Goal: Task Accomplishment & Management: Complete application form

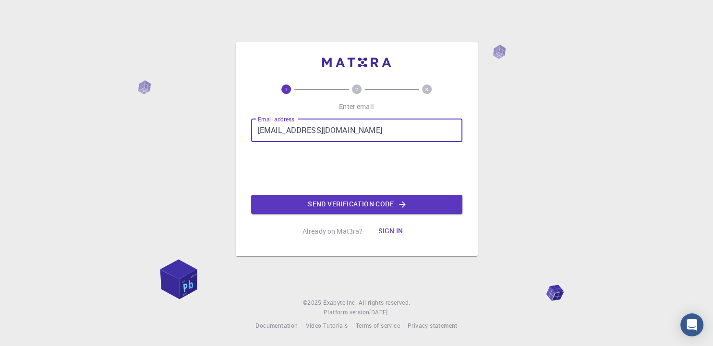
type input "[EMAIL_ADDRESS][DOMAIN_NAME]"
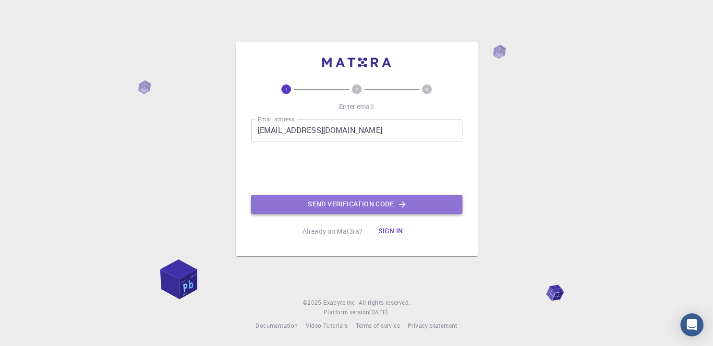
click at [299, 201] on button "Send verification code" at bounding box center [356, 204] width 211 height 19
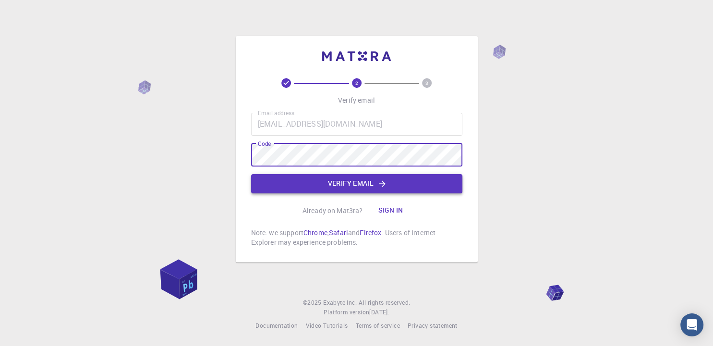
click at [331, 179] on button "Verify email" at bounding box center [356, 183] width 211 height 19
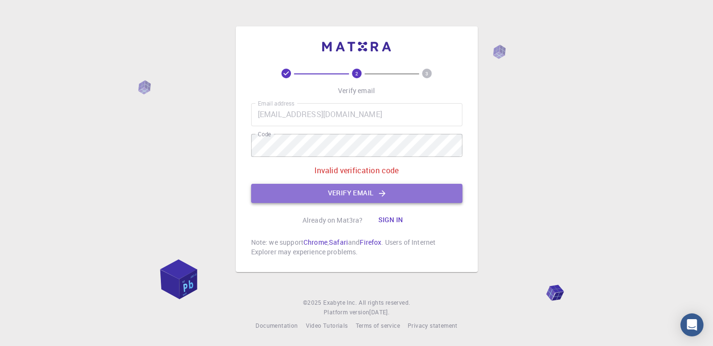
click at [358, 189] on button "Verify email" at bounding box center [356, 193] width 211 height 19
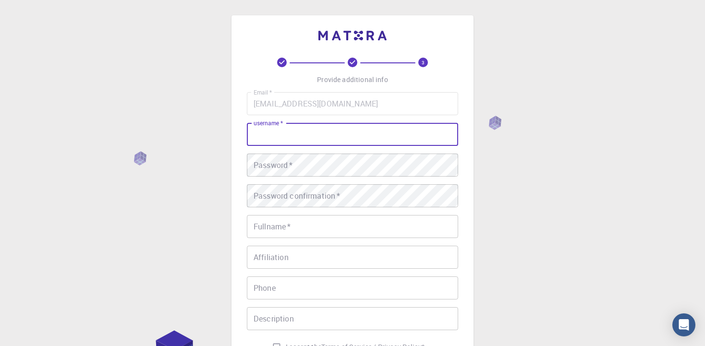
click at [397, 128] on input "username   *" at bounding box center [352, 134] width 211 height 23
type input "Faiza"
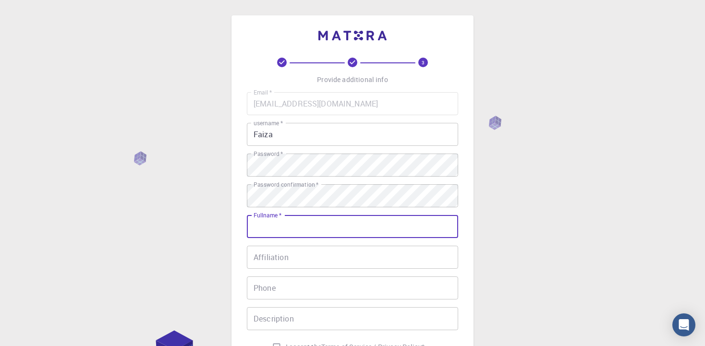
click at [325, 228] on input "Fullname   *" at bounding box center [352, 226] width 211 height 23
type input "Faiza"
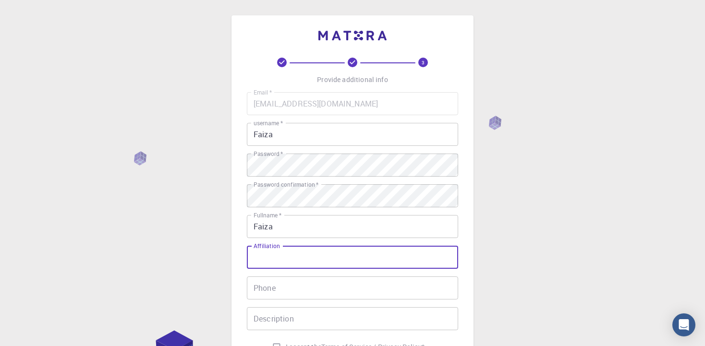
click at [325, 259] on input "Affiliation" at bounding box center [352, 257] width 211 height 23
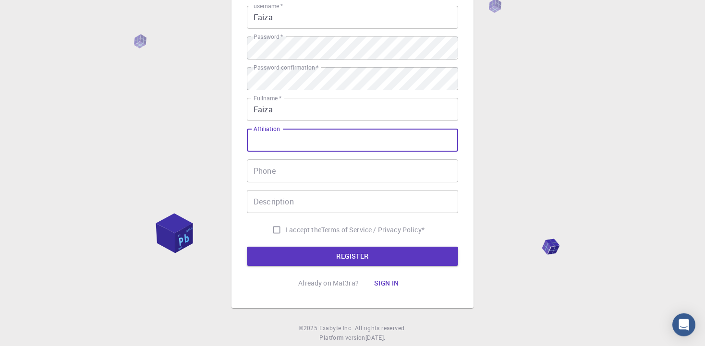
scroll to position [142, 0]
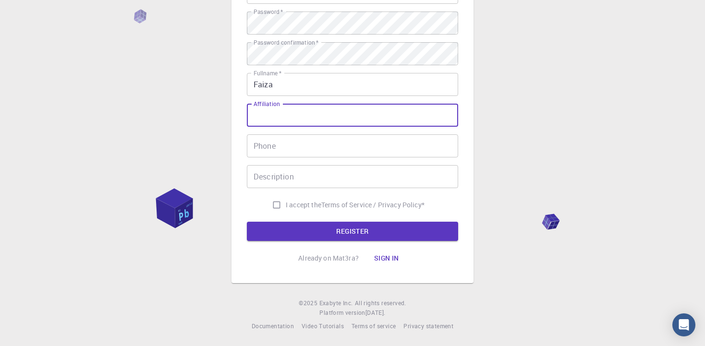
click at [269, 204] on input "I accept the Terms of Service / Privacy Policy *" at bounding box center [276, 205] width 18 height 18
checkbox input "true"
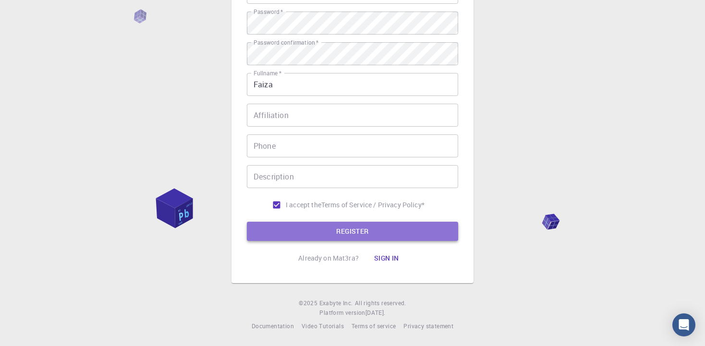
click at [276, 228] on button "REGISTER" at bounding box center [352, 231] width 211 height 19
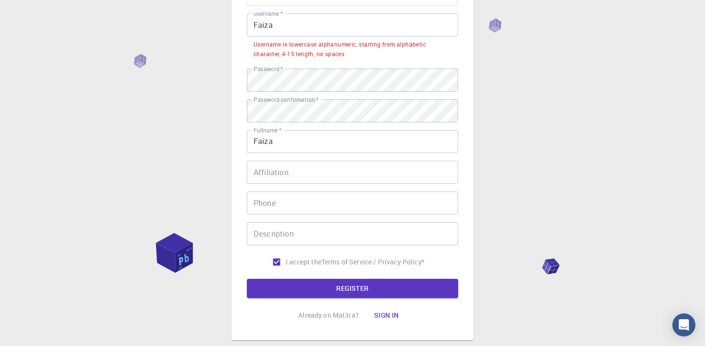
scroll to position [69, 0]
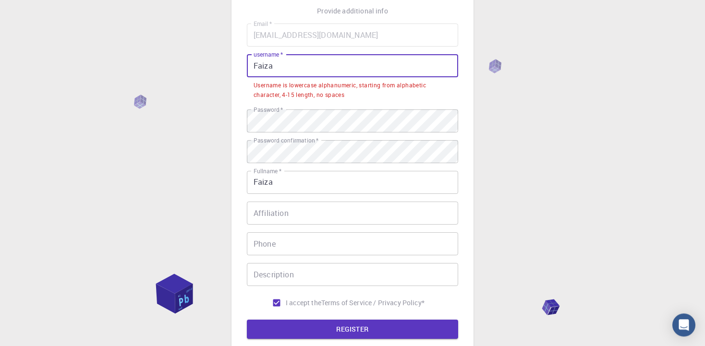
click at [277, 71] on input "Faiza" at bounding box center [352, 65] width 211 height 23
click at [219, 119] on div "3 Provide additional info Email   * [EMAIL_ADDRESS][DOMAIN_NAME] Email   * user…" at bounding box center [352, 187] width 705 height 513
click at [276, 70] on input "Faiza" at bounding box center [352, 65] width 211 height 23
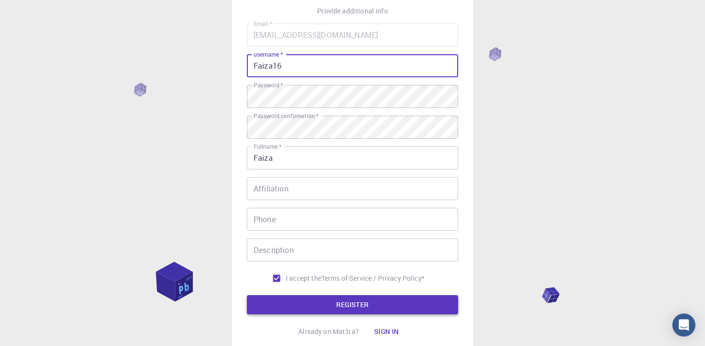
click at [307, 309] on button "REGISTER" at bounding box center [352, 304] width 211 height 19
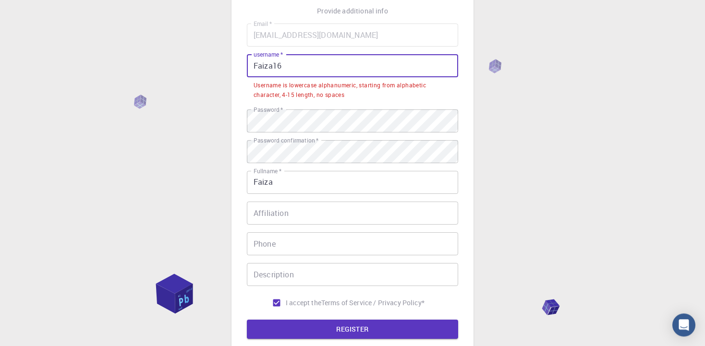
click at [375, 67] on input "Faiza16" at bounding box center [352, 65] width 211 height 23
click at [222, 94] on div "3 Provide additional info Email   * [EMAIL_ADDRESS][DOMAIN_NAME] Email   * user…" at bounding box center [352, 187] width 705 height 513
click at [256, 70] on input "Faiza16" at bounding box center [352, 65] width 211 height 23
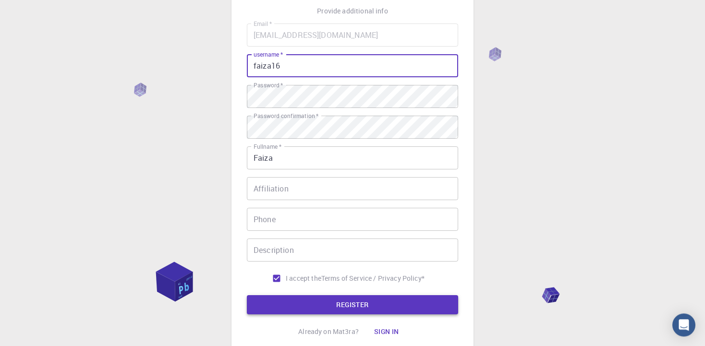
type input "faiza16"
click at [301, 312] on button "REGISTER" at bounding box center [352, 304] width 211 height 19
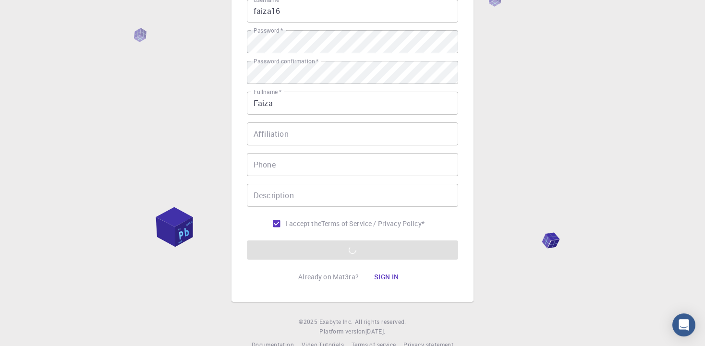
scroll to position [125, 0]
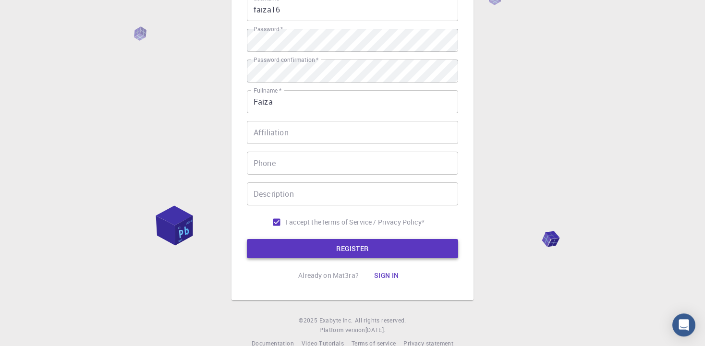
click at [438, 247] on button "REGISTER" at bounding box center [352, 248] width 211 height 19
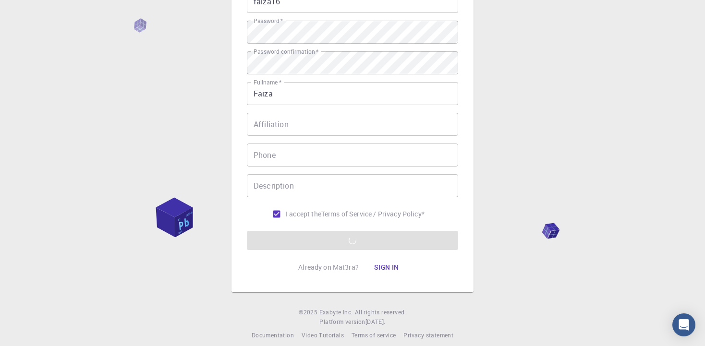
scroll to position [142, 0]
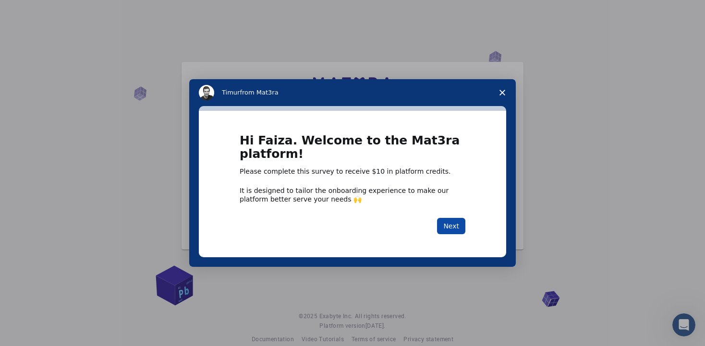
click at [447, 225] on button "Next" at bounding box center [451, 226] width 28 height 16
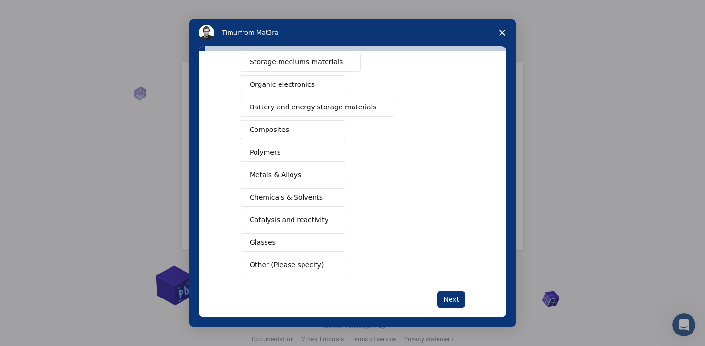
scroll to position [115, 0]
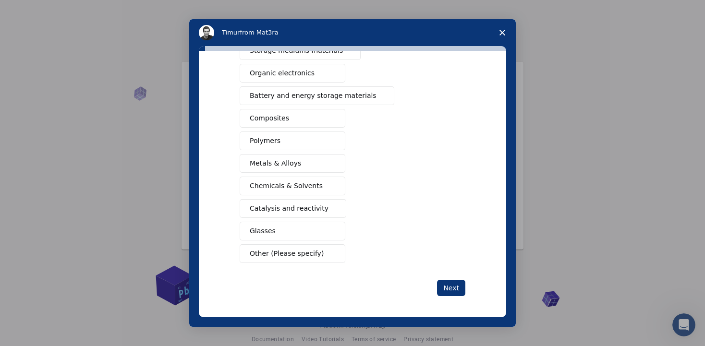
click at [327, 229] on span "Intercom messenger" at bounding box center [331, 232] width 8 height 8
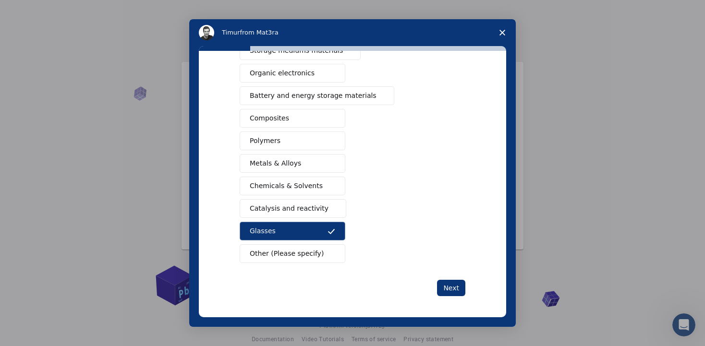
click at [503, 31] on icon "Close survey" at bounding box center [502, 33] width 6 height 6
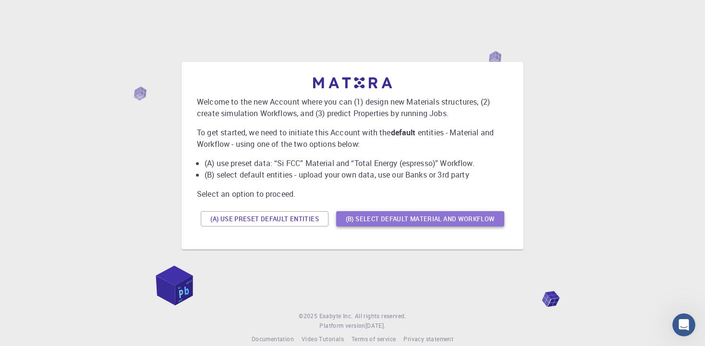
click at [379, 222] on button "(B) Select default material and workflow" at bounding box center [420, 218] width 168 height 15
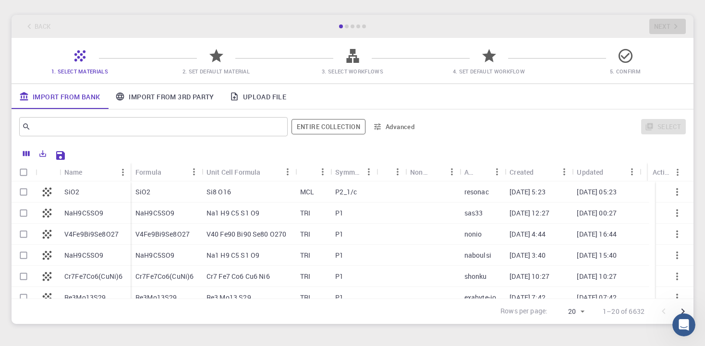
scroll to position [90, 0]
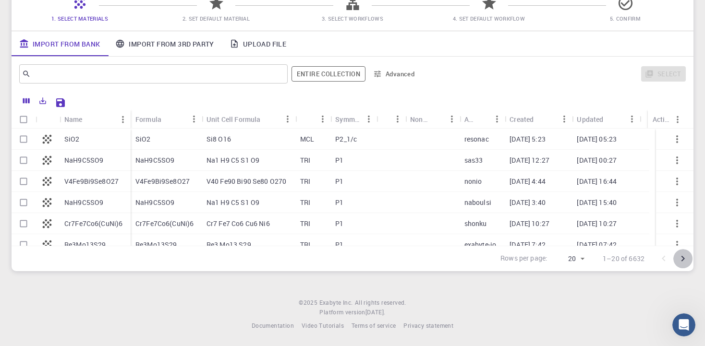
click at [683, 264] on icon "Go to next page" at bounding box center [683, 259] width 12 height 12
